Goal: Transaction & Acquisition: Obtain resource

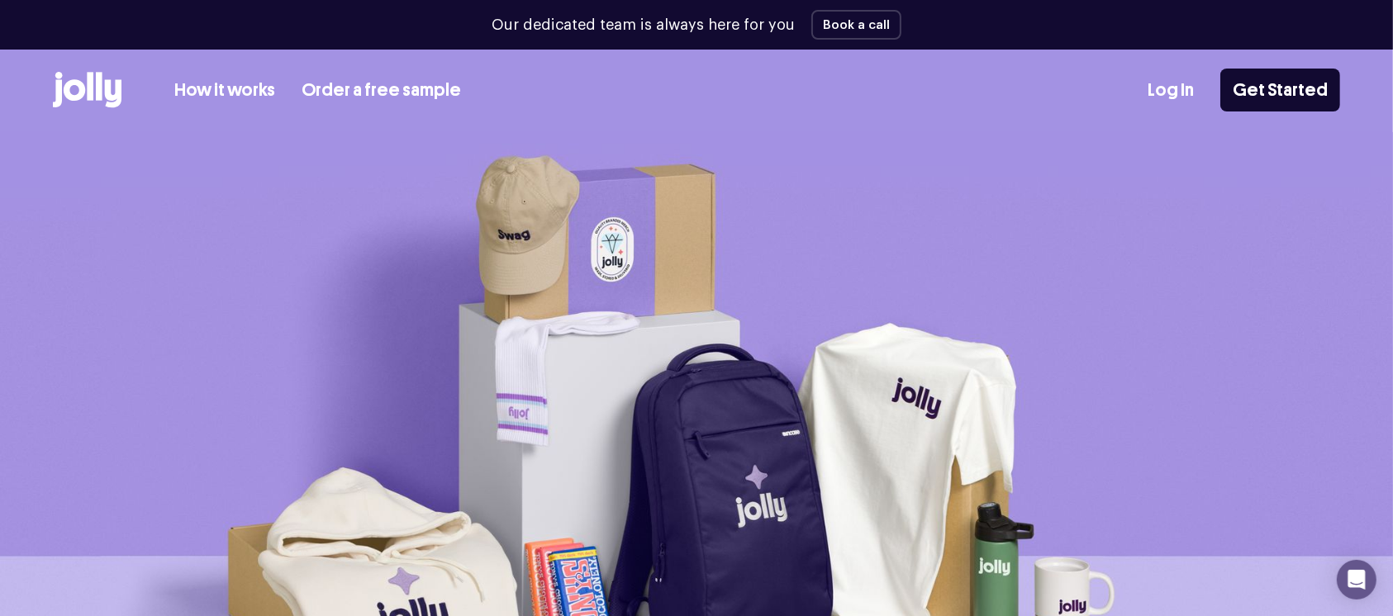
click at [244, 90] on link "How it works" at bounding box center [224, 90] width 101 height 27
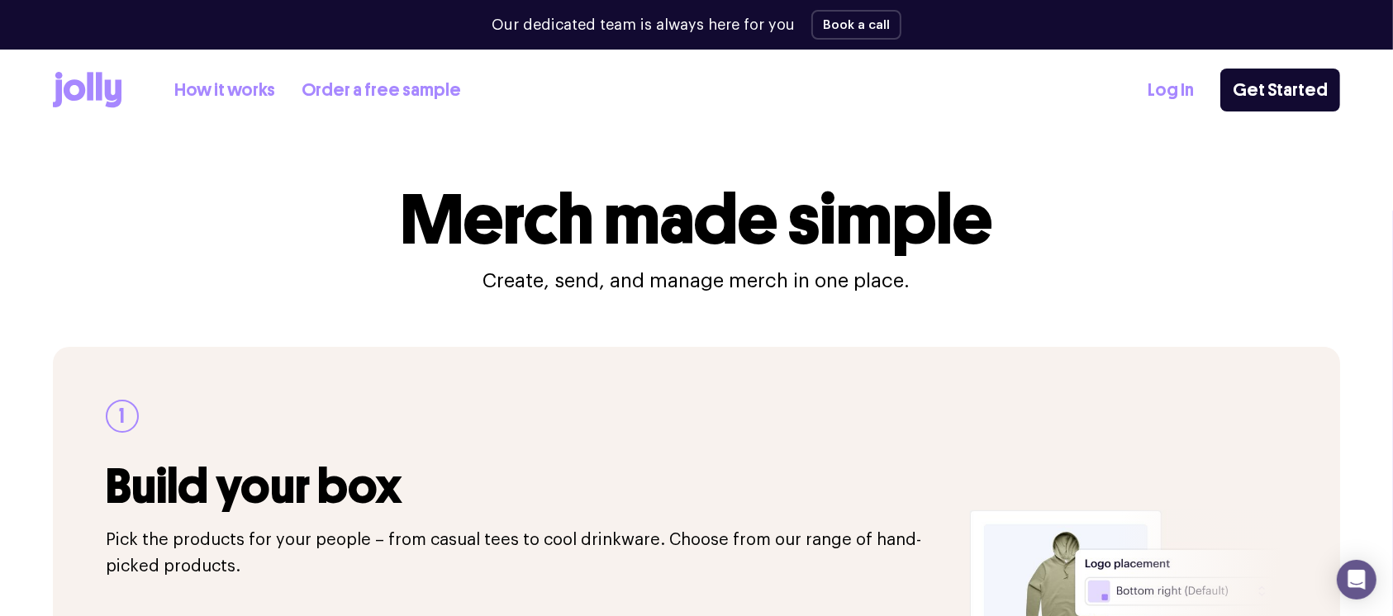
click at [394, 89] on link "Order a free sample" at bounding box center [381, 90] width 159 height 27
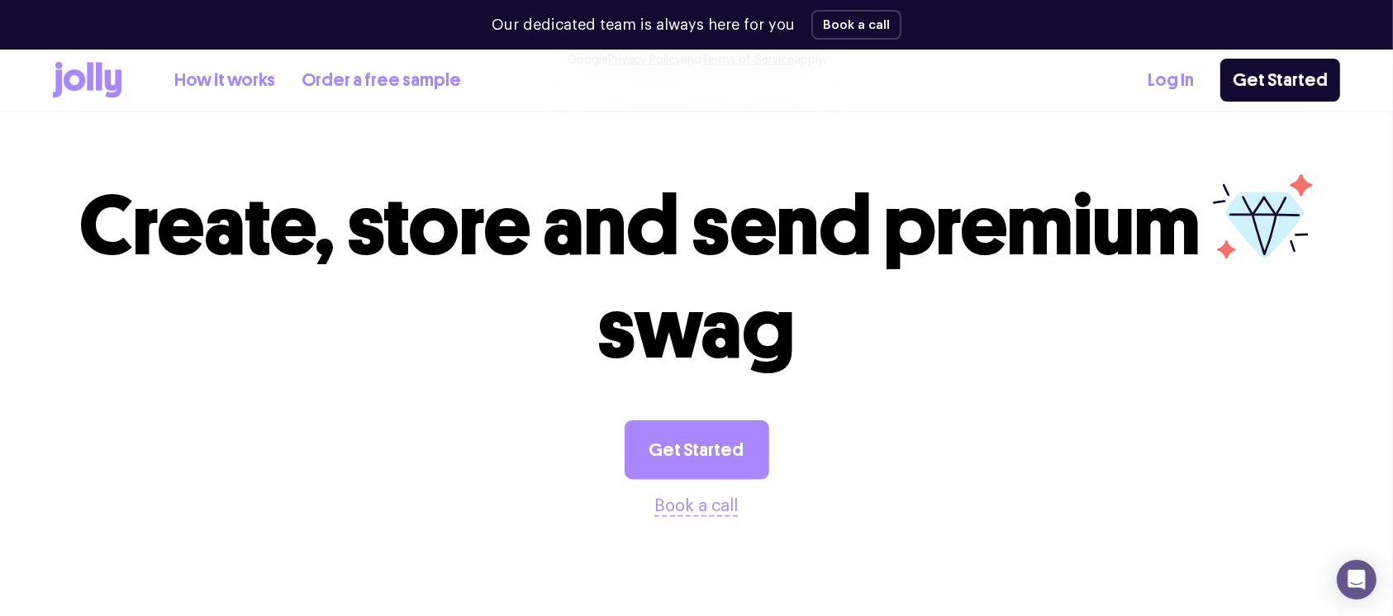
scroll to position [1652, 0]
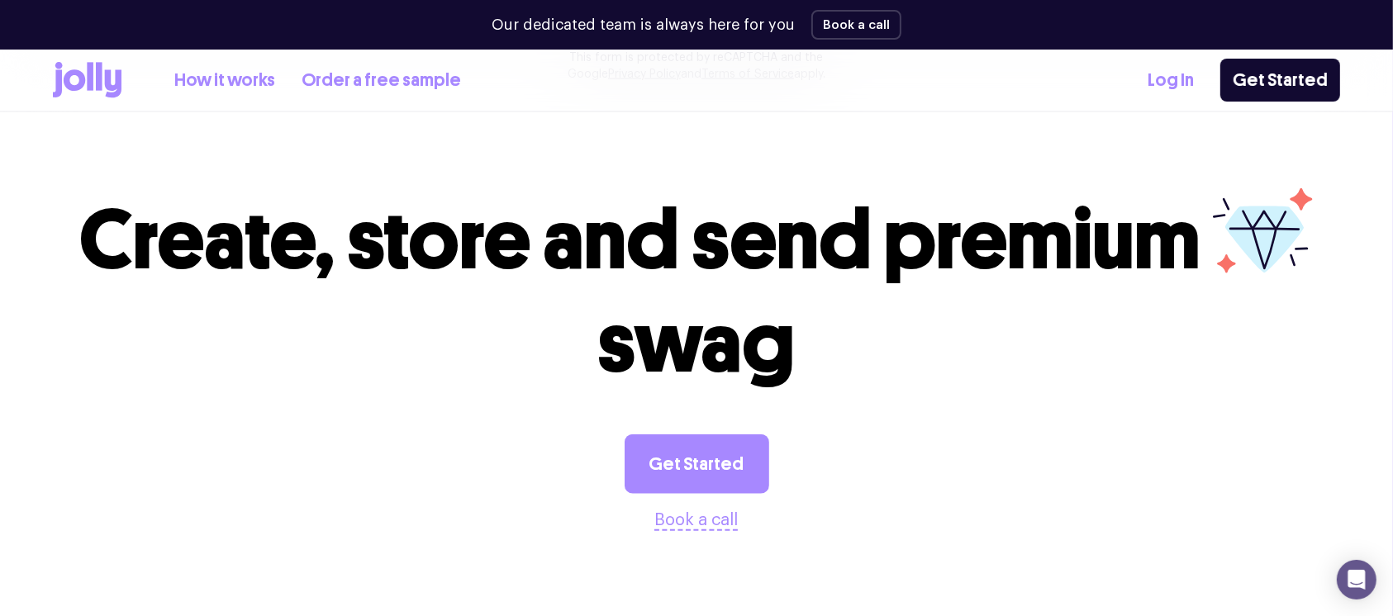
click at [693, 515] on button "Book a call" at bounding box center [696, 520] width 83 height 26
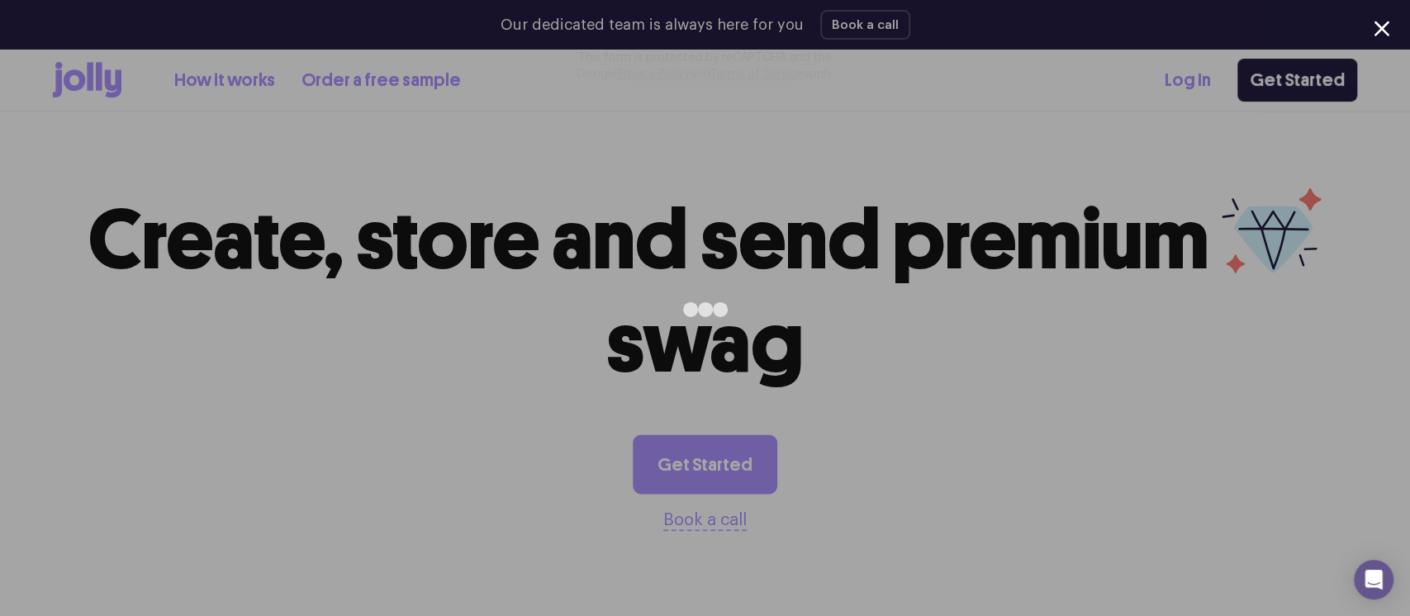
click at [1379, 30] on div at bounding box center [1382, 29] width 16 height 16
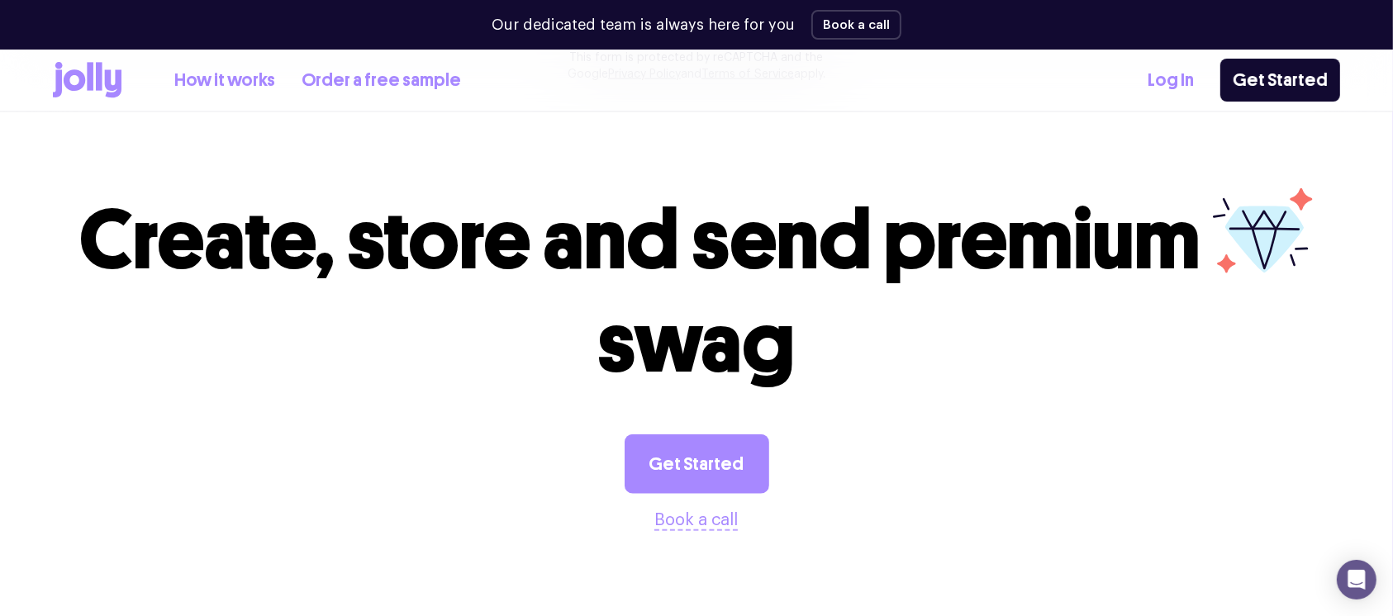
click at [212, 88] on link "How it works" at bounding box center [224, 80] width 101 height 27
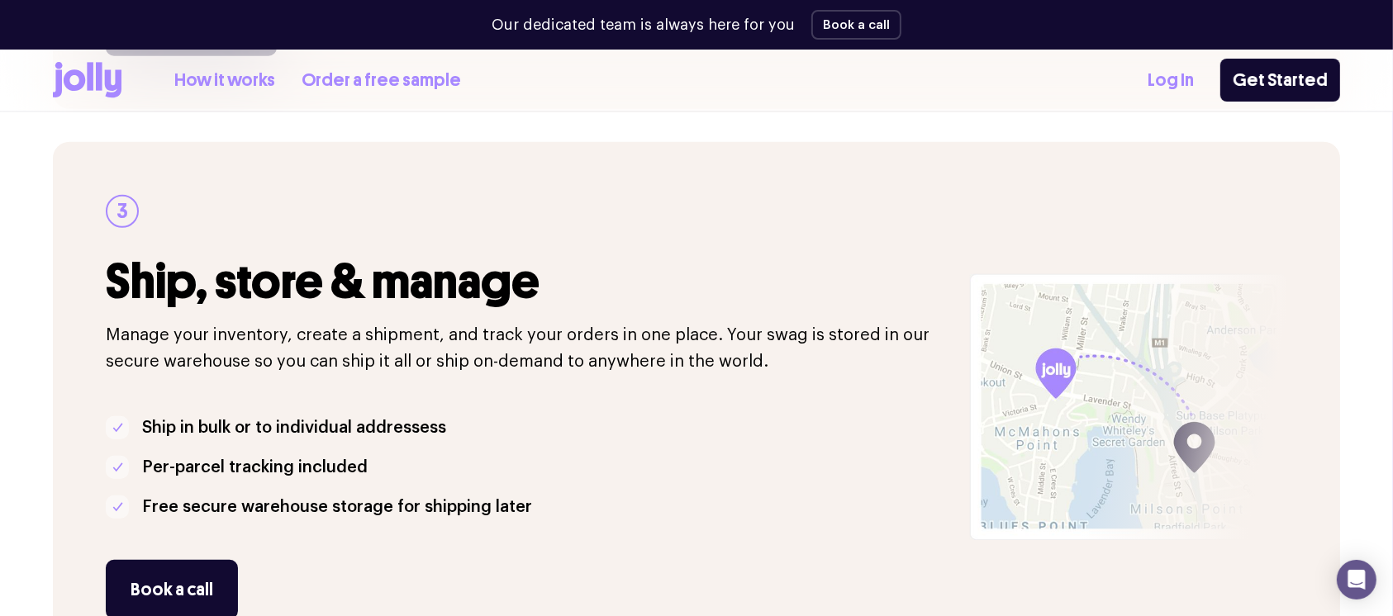
scroll to position [1322, 0]
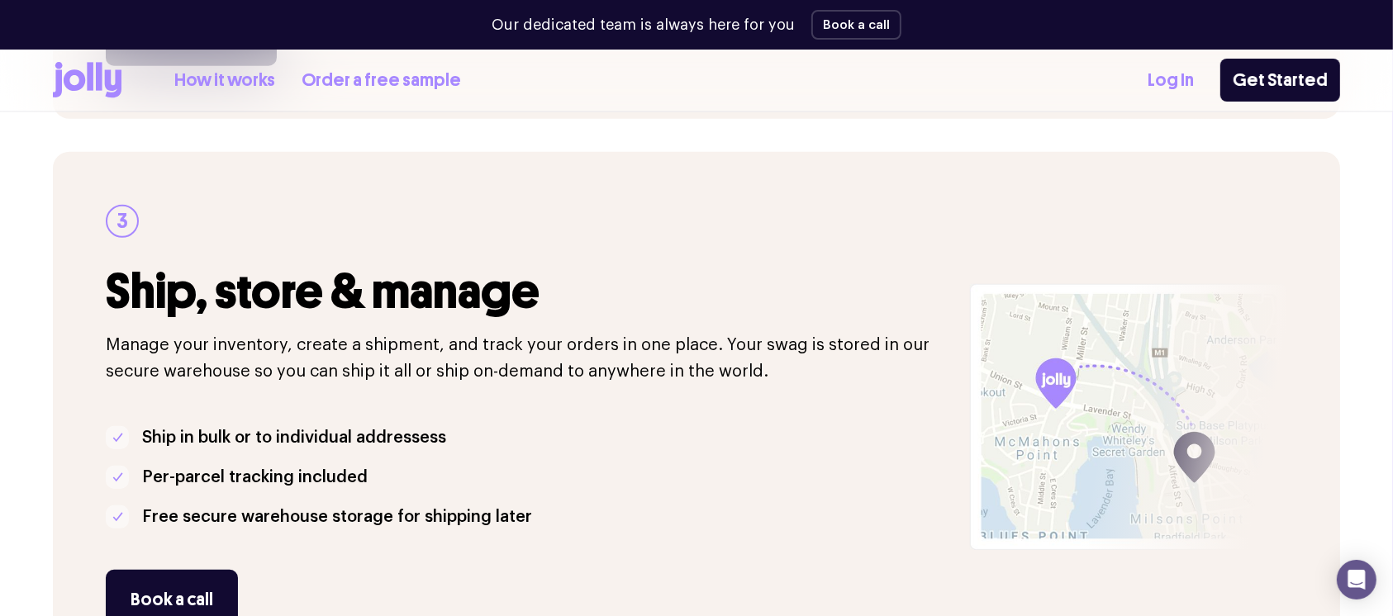
click at [366, 73] on link "Order a free sample" at bounding box center [381, 80] width 159 height 27
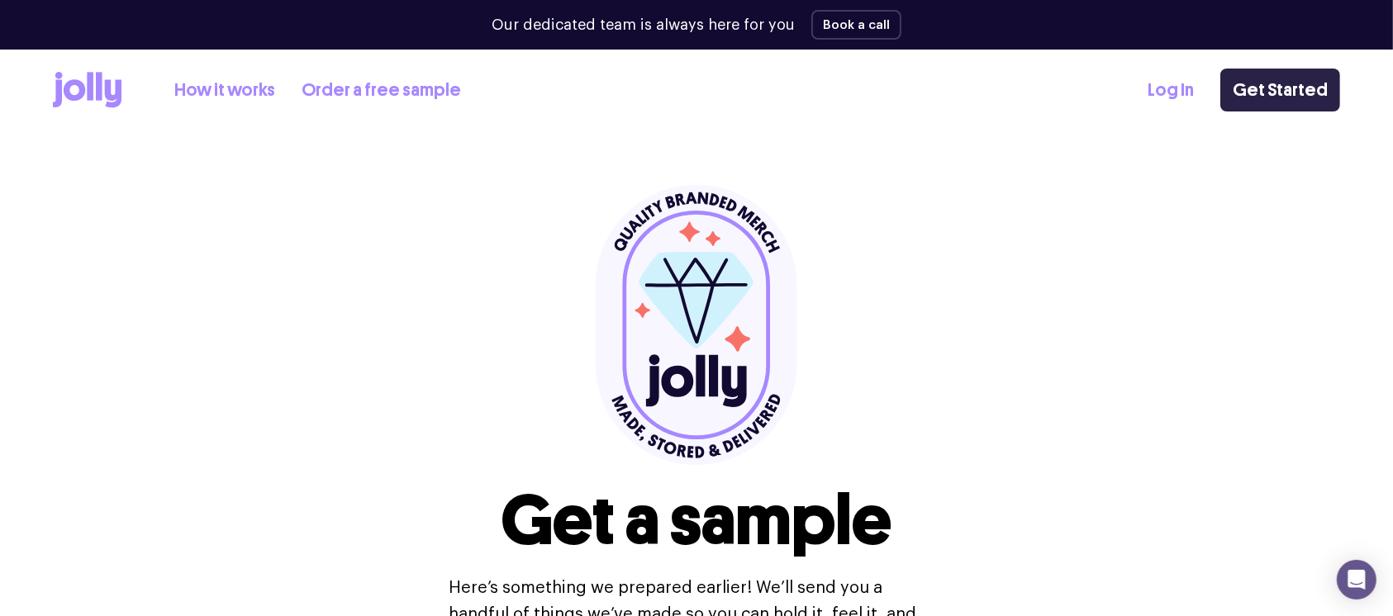
click at [1258, 83] on link "Get Started" at bounding box center [1280, 90] width 120 height 43
